Goal: Information Seeking & Learning: Learn about a topic

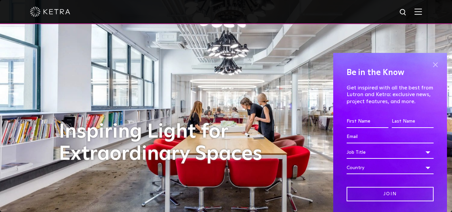
click at [431, 64] on span at bounding box center [436, 65] width 10 height 10
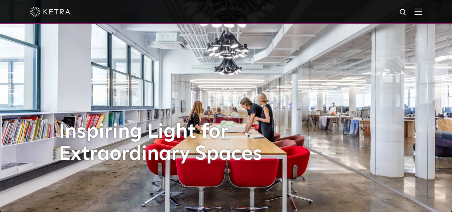
click at [422, 12] on img at bounding box center [418, 11] width 7 height 6
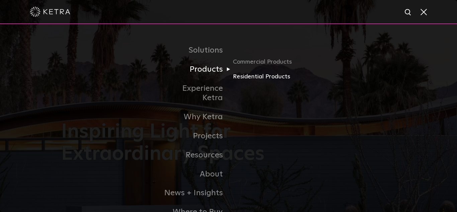
click at [242, 78] on link "Residential Products" at bounding box center [265, 77] width 64 height 10
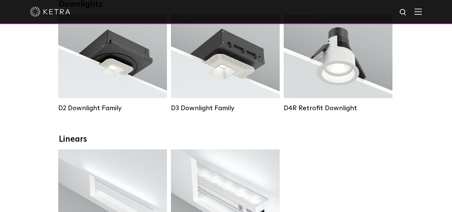
scroll to position [134, 0]
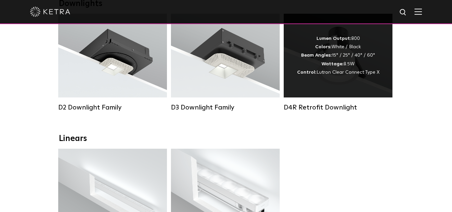
click at [335, 87] on div "Lumen Output: 800 Colors: White / Black Beam Angles: 15° / 25° / 40° / 60° Watt…" at bounding box center [338, 56] width 109 height 84
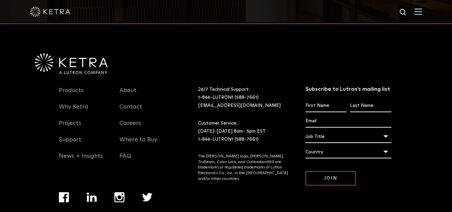
scroll to position [569, 0]
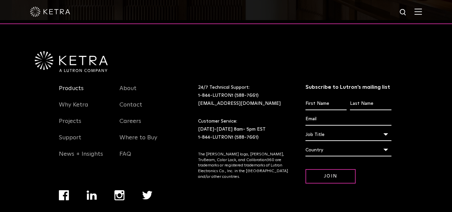
click at [77, 100] on link "Products" at bounding box center [71, 92] width 25 height 15
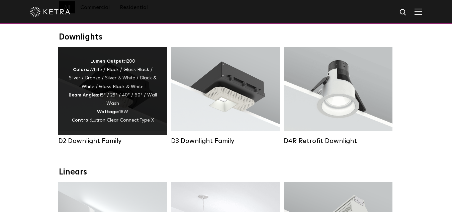
click at [87, 104] on div "Lumen Output: 1200 Colors: White / Black / Gloss Black / Silver / Bronze / Silv…" at bounding box center [112, 91] width 89 height 68
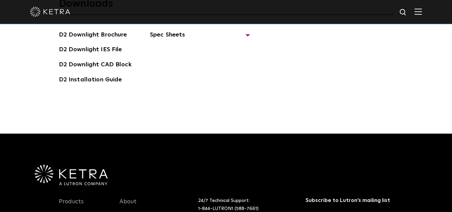
scroll to position [1878, 0]
